Goal: Transaction & Acquisition: Download file/media

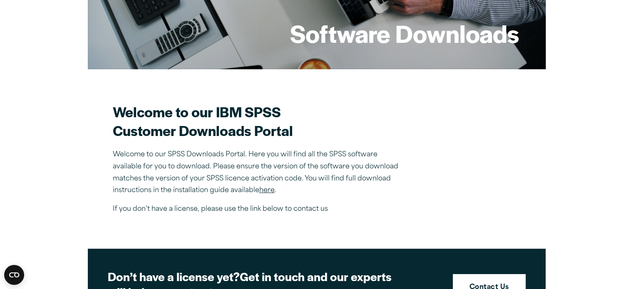
scroll to position [163, 0]
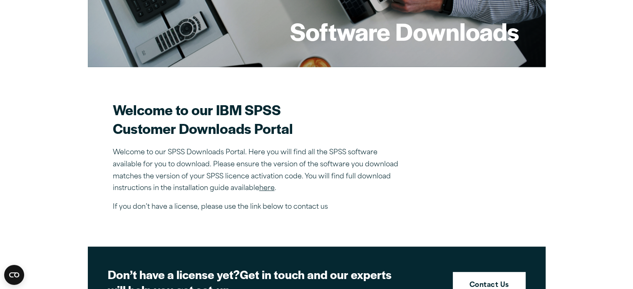
click at [264, 188] on link "here" at bounding box center [266, 188] width 15 height 7
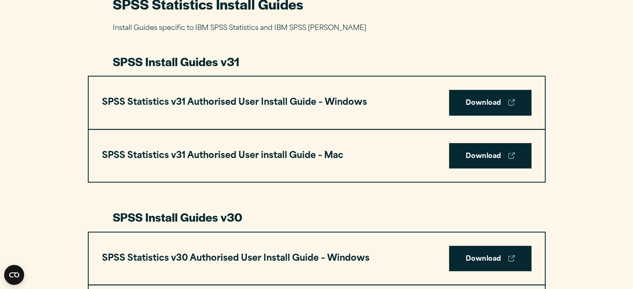
scroll to position [410, 0]
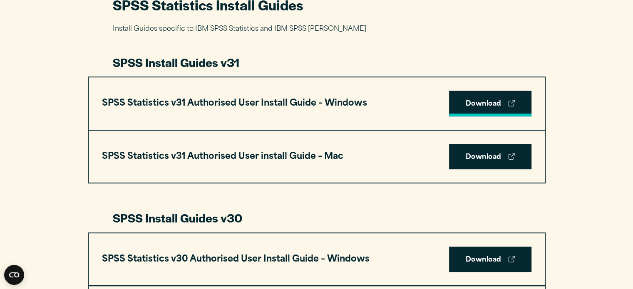
click at [502, 110] on link "Download" at bounding box center [490, 104] width 82 height 26
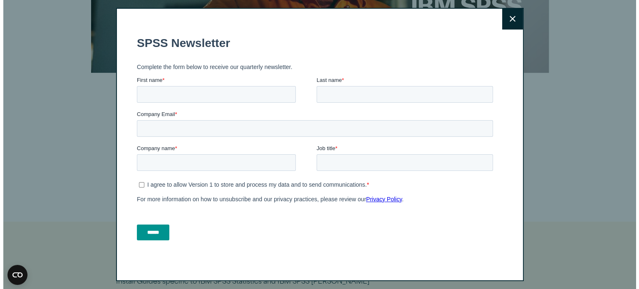
scroll to position [141, 0]
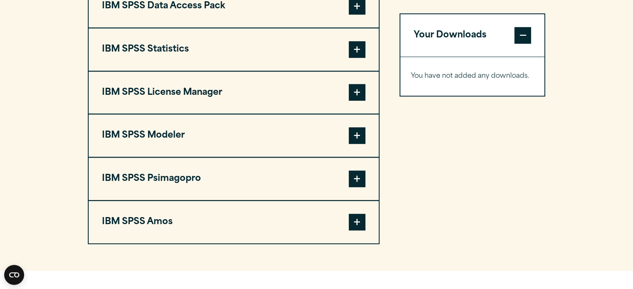
scroll to position [690, 0]
click at [361, 134] on span at bounding box center [356, 135] width 17 height 17
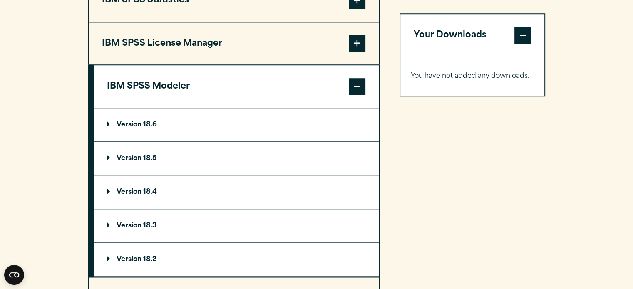
scroll to position [751, 0]
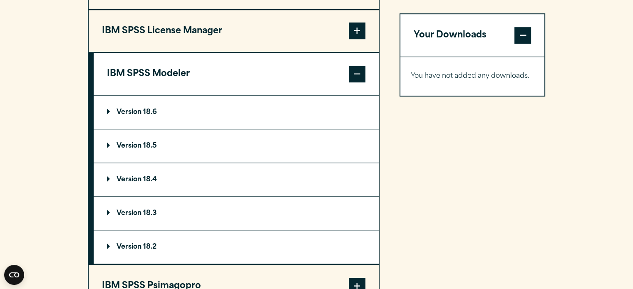
click at [58, 184] on section "Select your software downloads Use the table below to find and navigate to your…" at bounding box center [316, 73] width 633 height 610
click at [111, 105] on summary "Version 18.6" at bounding box center [236, 112] width 285 height 33
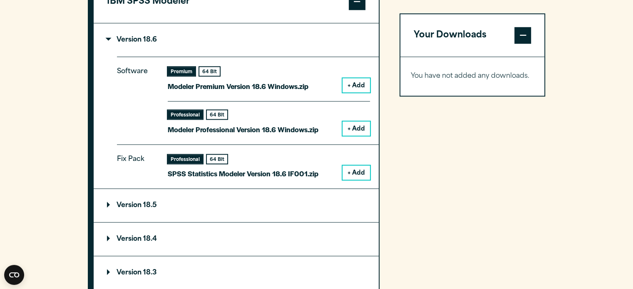
scroll to position [824, 0]
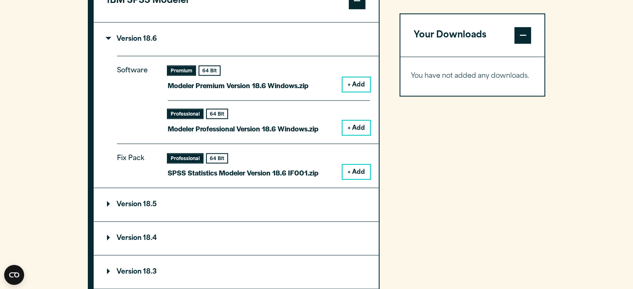
click at [364, 80] on button "+ Add" at bounding box center [355, 84] width 27 height 14
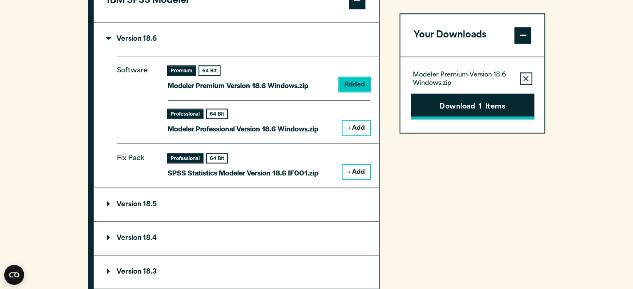
click at [439, 103] on button "Download 1 Items" at bounding box center [472, 107] width 124 height 26
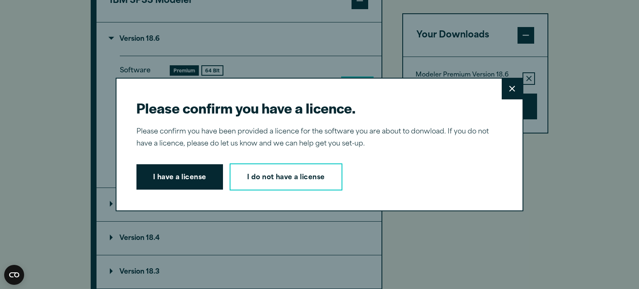
drag, startPoint x: 359, startPoint y: 114, endPoint x: 245, endPoint y: 91, distance: 116.0
click at [245, 91] on div "Please confirm you have a licence. Close Please confirm you have been provided …" at bounding box center [320, 145] width 408 height 134
click at [205, 80] on div "Please confirm you have a licence. Close Please confirm you have been provided …" at bounding box center [320, 145] width 408 height 134
drag, startPoint x: 217, startPoint y: 106, endPoint x: 166, endPoint y: 89, distance: 53.8
click at [166, 89] on div "Please confirm you have a licence. Close Please confirm you have been provided …" at bounding box center [320, 145] width 408 height 134
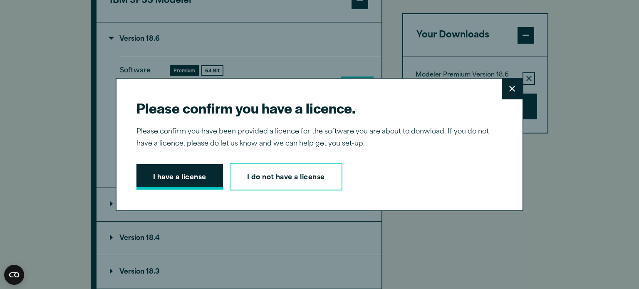
click at [179, 171] on button "I have a license" at bounding box center [179, 177] width 86 height 26
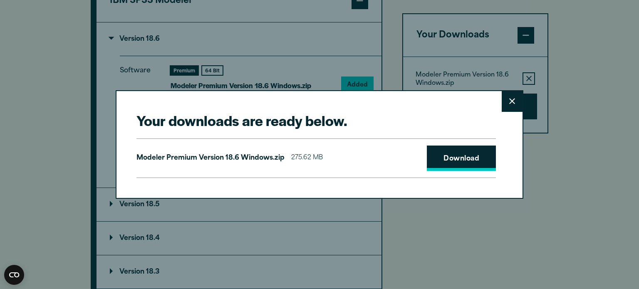
click at [442, 158] on link "Download" at bounding box center [461, 159] width 69 height 26
click at [508, 96] on button "Close" at bounding box center [512, 101] width 21 height 21
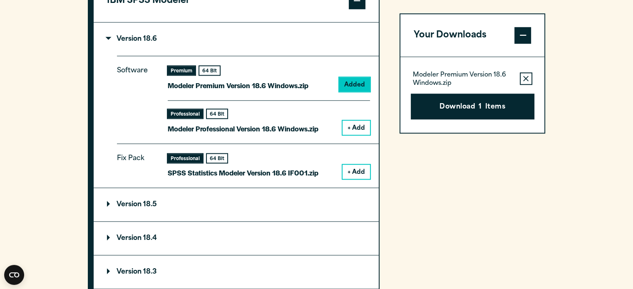
click at [472, 201] on div "Your Downloads Modeler Premium Version 18.6 Windows.zip Remove this item from y…" at bounding box center [472, 129] width 146 height 561
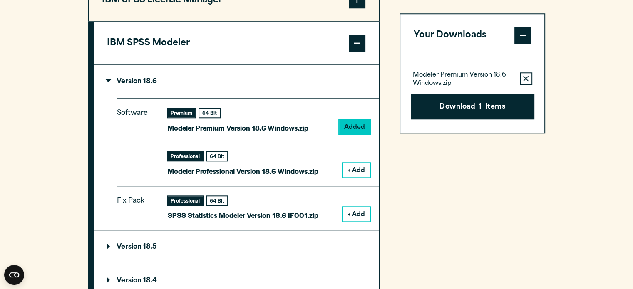
scroll to position [810, 0]
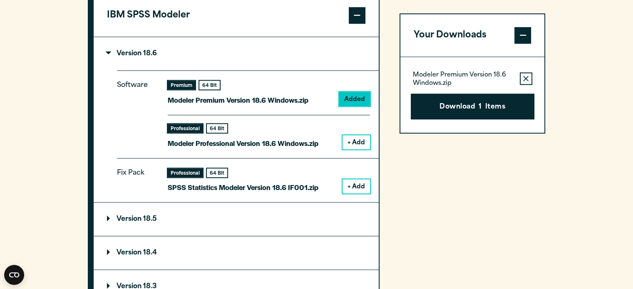
click at [526, 78] on icon "button" at bounding box center [525, 78] width 5 height 5
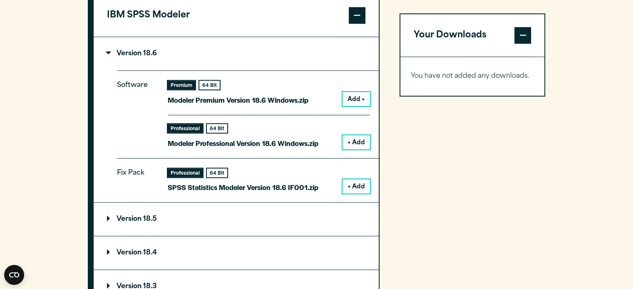
click at [355, 136] on button "+ Add" at bounding box center [355, 142] width 27 height 14
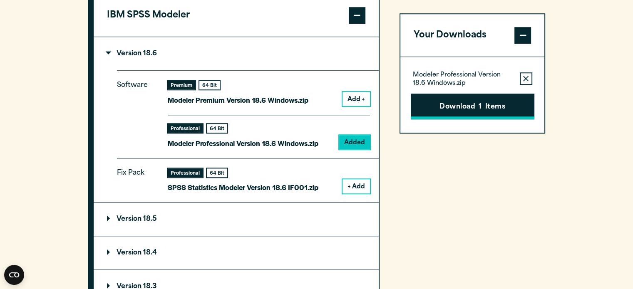
click at [441, 106] on button "Download 1 Items" at bounding box center [472, 107] width 124 height 26
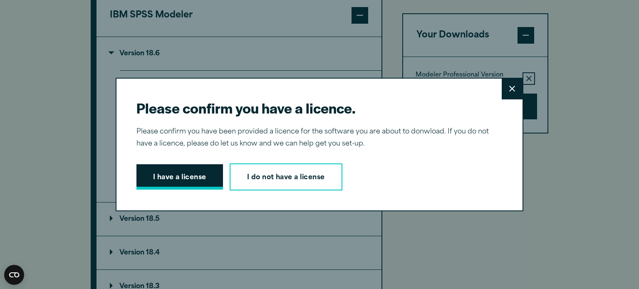
click at [166, 176] on button "I have a license" at bounding box center [179, 177] width 86 height 26
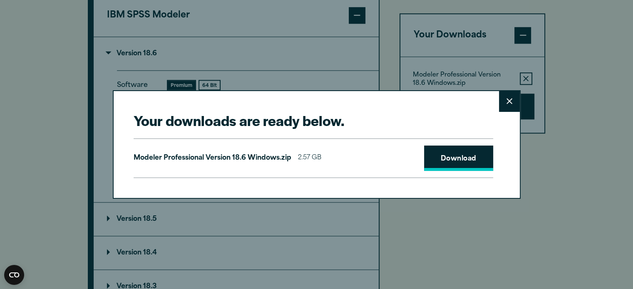
click at [486, 154] on link "Download" at bounding box center [458, 159] width 69 height 26
click at [388, 38] on div "Your downloads are ready below. Close Modeler Professional Version 18.6 Windows…" at bounding box center [316, 144] width 633 height 289
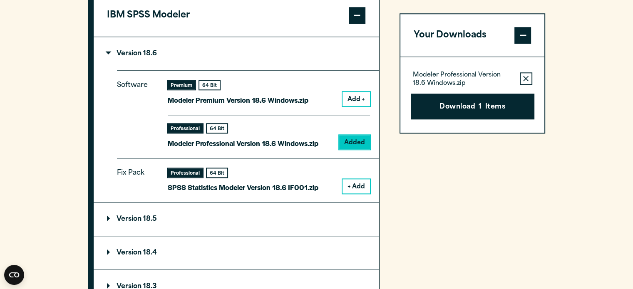
scroll to position [796, 0]
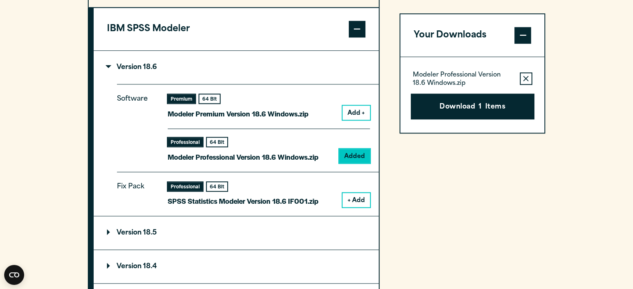
click at [435, 254] on div "Your Downloads Modeler Professional Version 18.6 Windows.zip Remove this item f…" at bounding box center [472, 158] width 146 height 561
click at [112, 61] on summary "Version 18.6" at bounding box center [236, 67] width 285 height 33
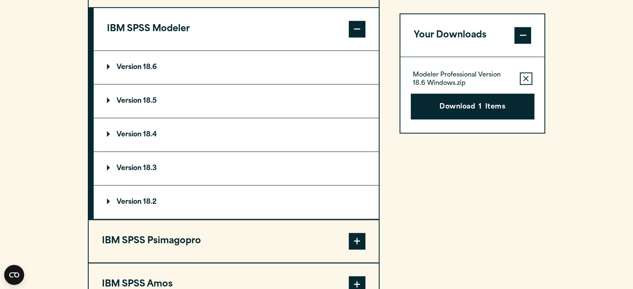
click at [112, 61] on summary "Version 18.6" at bounding box center [236, 67] width 285 height 33
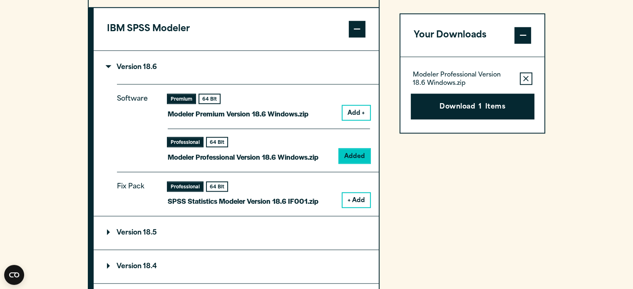
click at [360, 109] on button "Add +" at bounding box center [355, 113] width 27 height 14
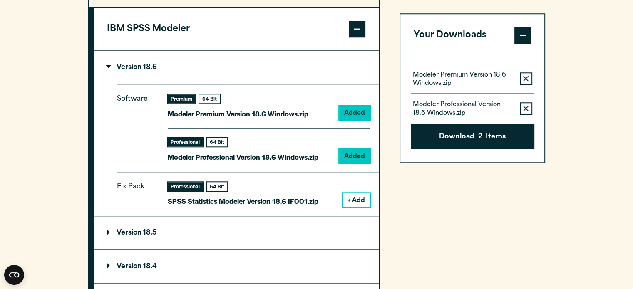
click at [526, 78] on icon "button" at bounding box center [525, 78] width 5 height 5
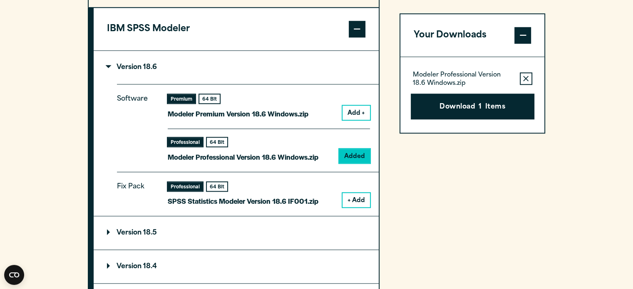
click at [526, 78] on icon "button" at bounding box center [525, 78] width 5 height 5
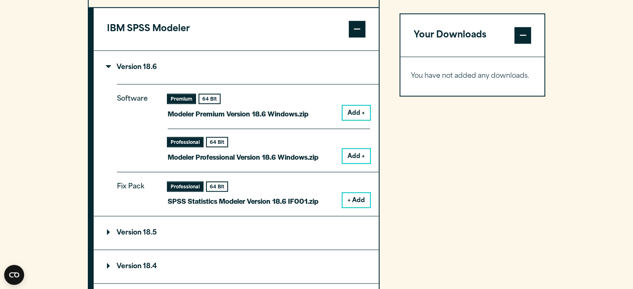
click at [350, 111] on button "Add +" at bounding box center [355, 113] width 27 height 14
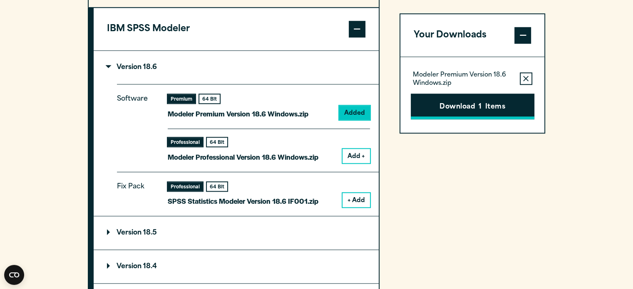
click at [435, 112] on button "Download 1 Items" at bounding box center [472, 107] width 124 height 26
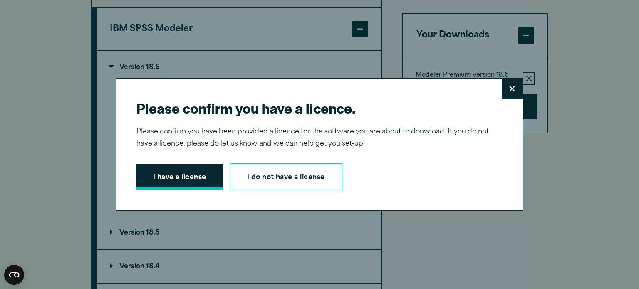
click at [181, 174] on button "I have a license" at bounding box center [179, 177] width 86 height 26
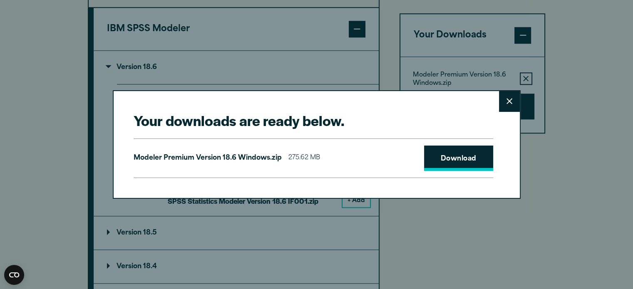
click at [456, 164] on link "Download" at bounding box center [458, 159] width 69 height 26
click at [505, 97] on button "Close" at bounding box center [509, 101] width 21 height 21
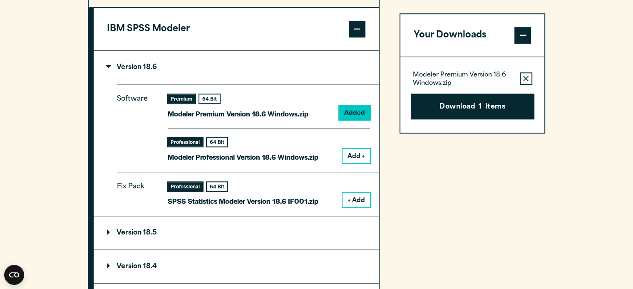
click at [523, 76] on icon "button" at bounding box center [525, 78] width 5 height 5
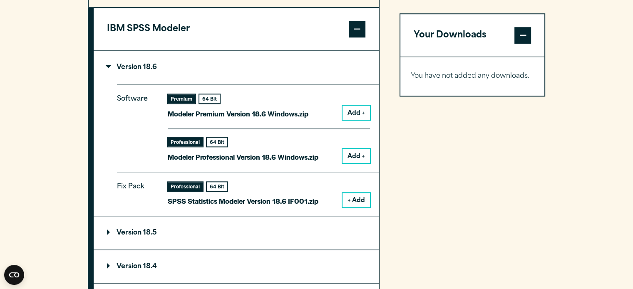
click at [358, 153] on button "Add +" at bounding box center [355, 156] width 27 height 14
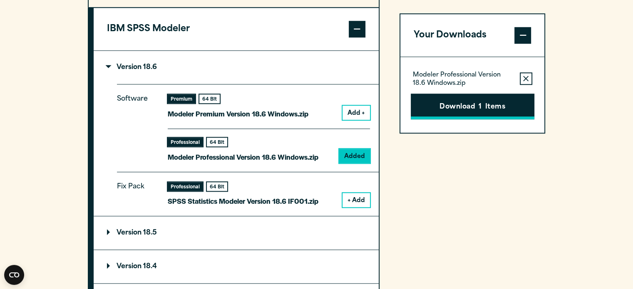
click at [477, 102] on button "Download 1 Items" at bounding box center [472, 107] width 124 height 26
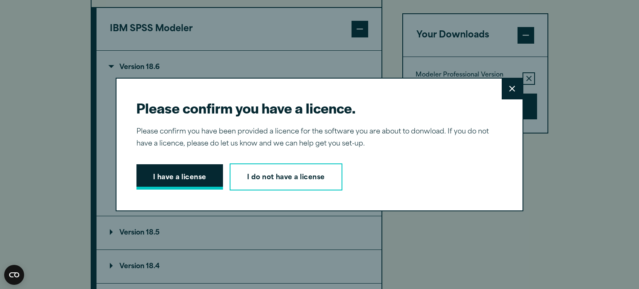
click at [193, 180] on button "I have a license" at bounding box center [179, 177] width 86 height 26
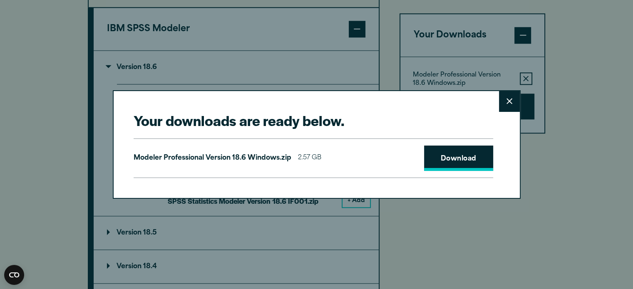
click at [469, 156] on link "Download" at bounding box center [458, 159] width 69 height 26
click at [505, 99] on button "Close" at bounding box center [509, 101] width 21 height 21
